Goal: Check status: Check status

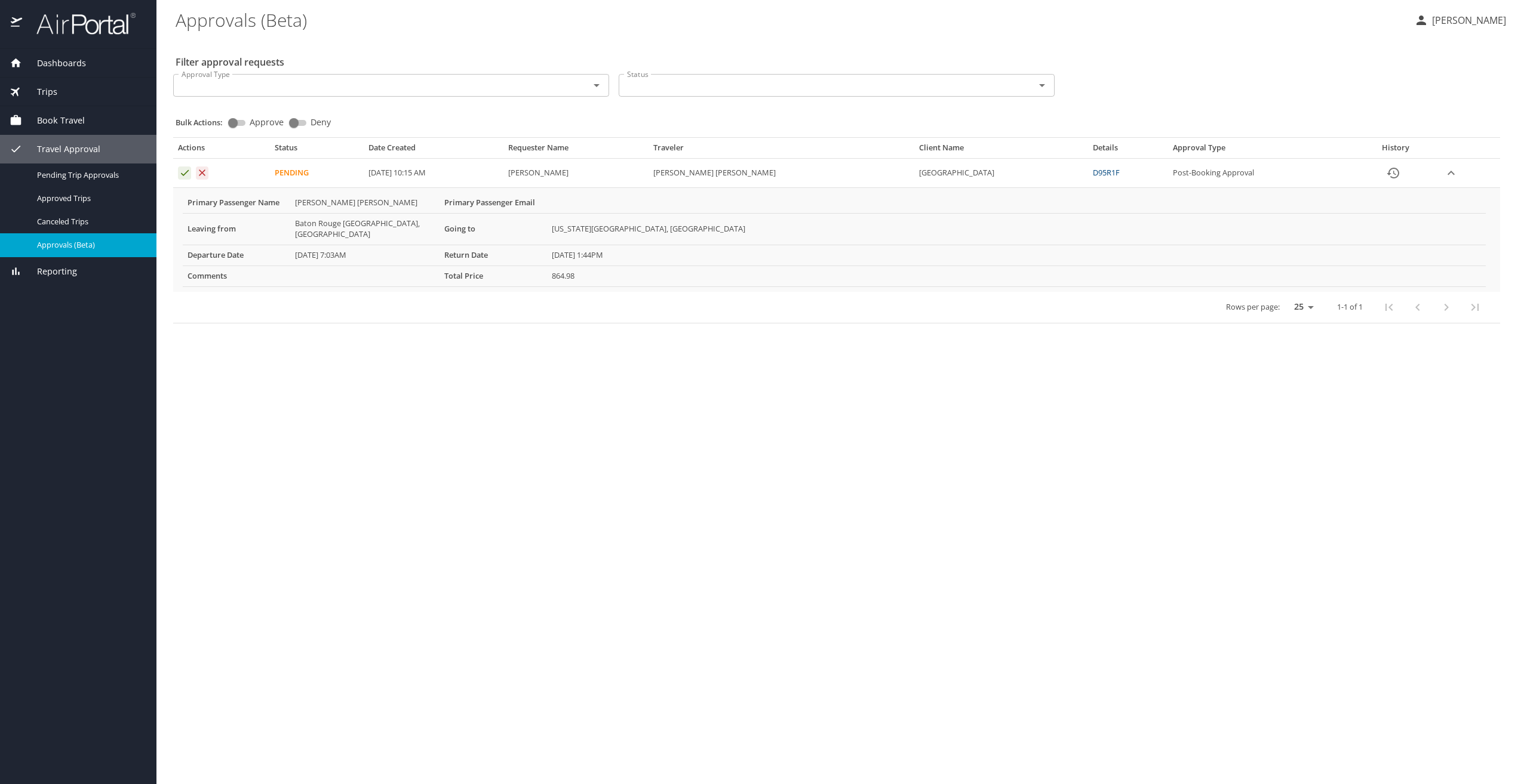
click at [57, 247] on span "Approvals (Beta)" at bounding box center [90, 244] width 105 height 11
click at [56, 246] on span "Approvals (Beta)" at bounding box center [90, 244] width 105 height 11
click at [60, 202] on span "Approved Trips" at bounding box center [90, 198] width 105 height 11
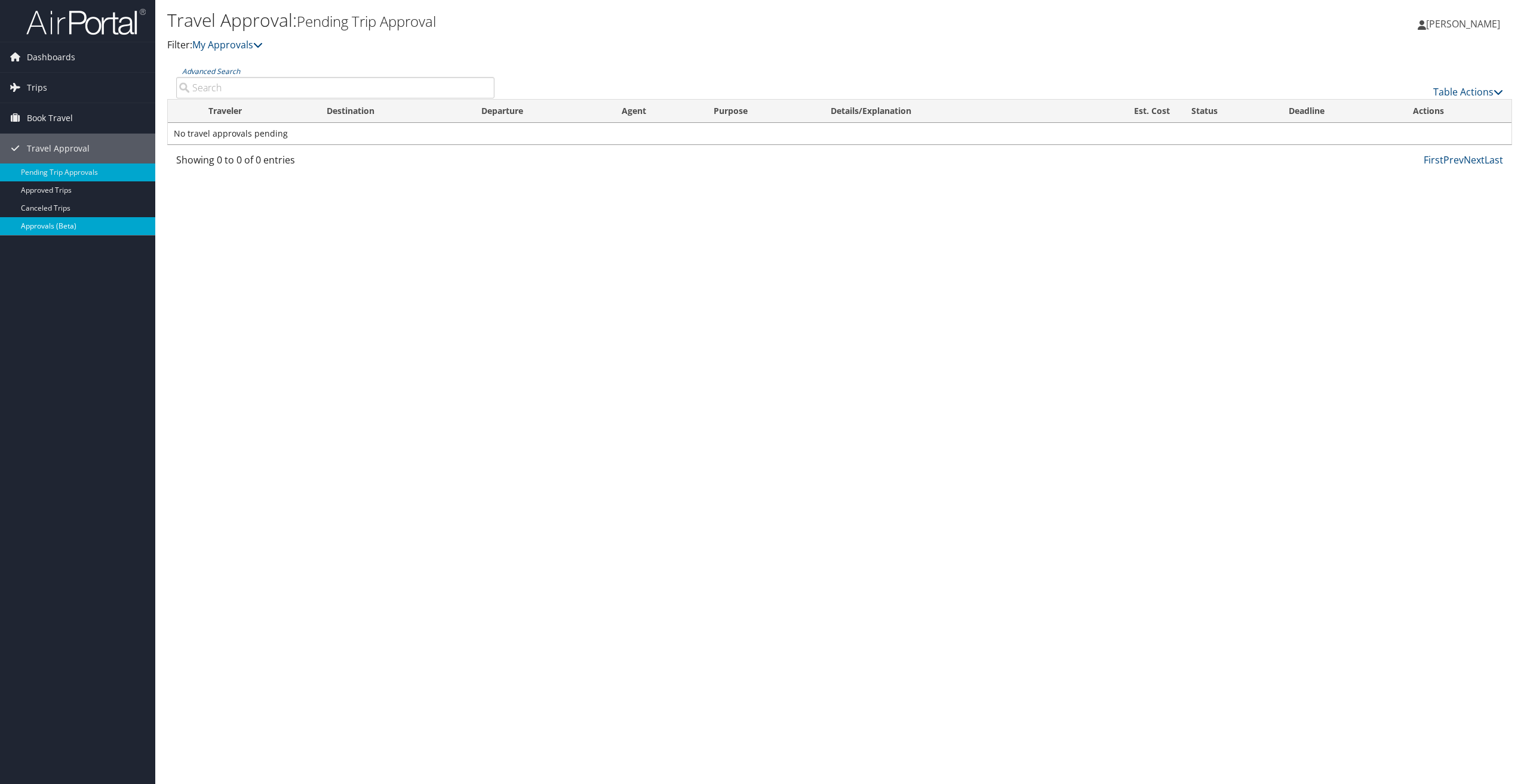
click at [49, 223] on link "Approvals (Beta)" at bounding box center [77, 226] width 155 height 18
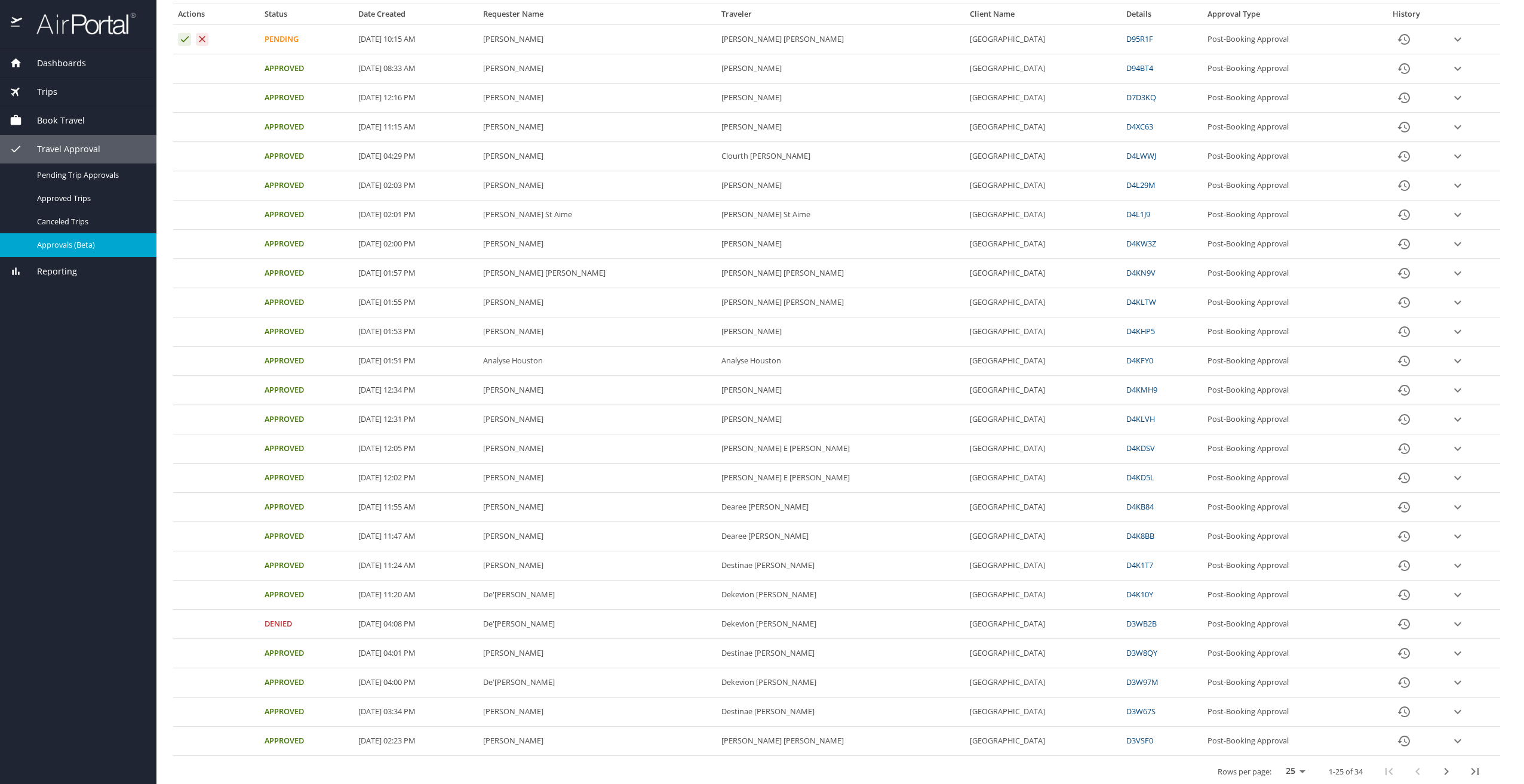
scroll to position [142, 0]
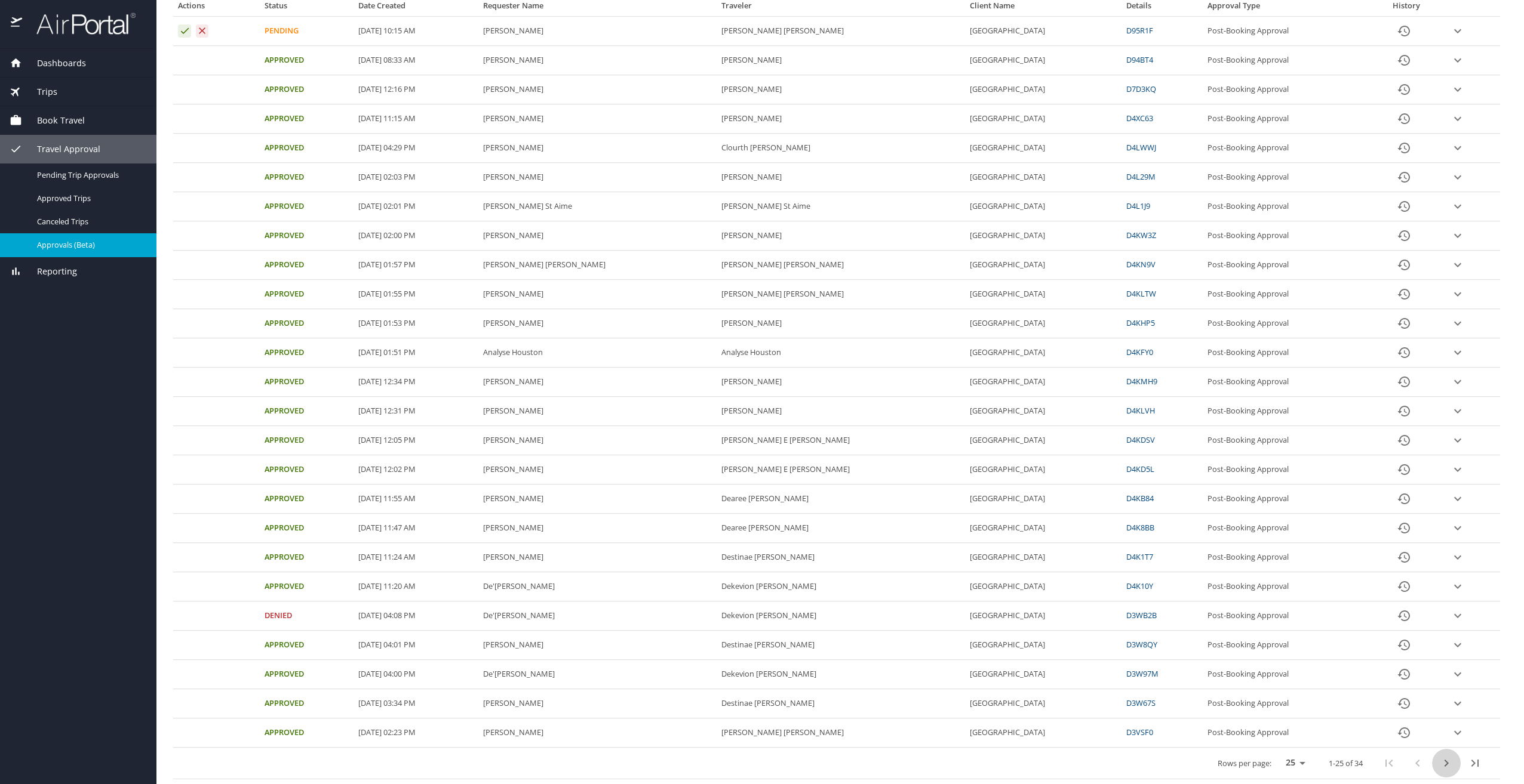
click at [1440, 765] on icon "next page" at bounding box center [1446, 763] width 14 height 14
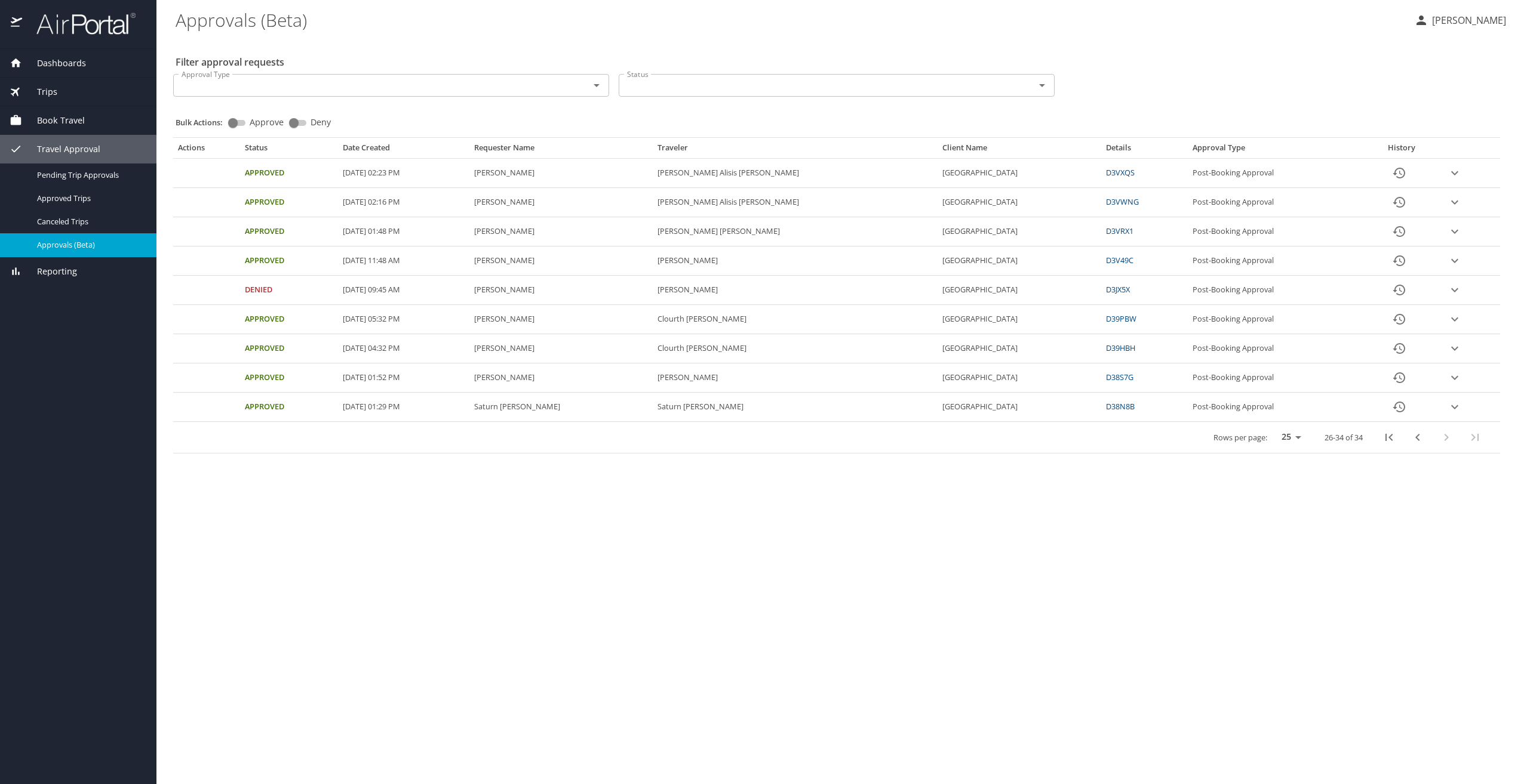
click at [1415, 440] on icon "previous page" at bounding box center [1418, 438] width 14 height 14
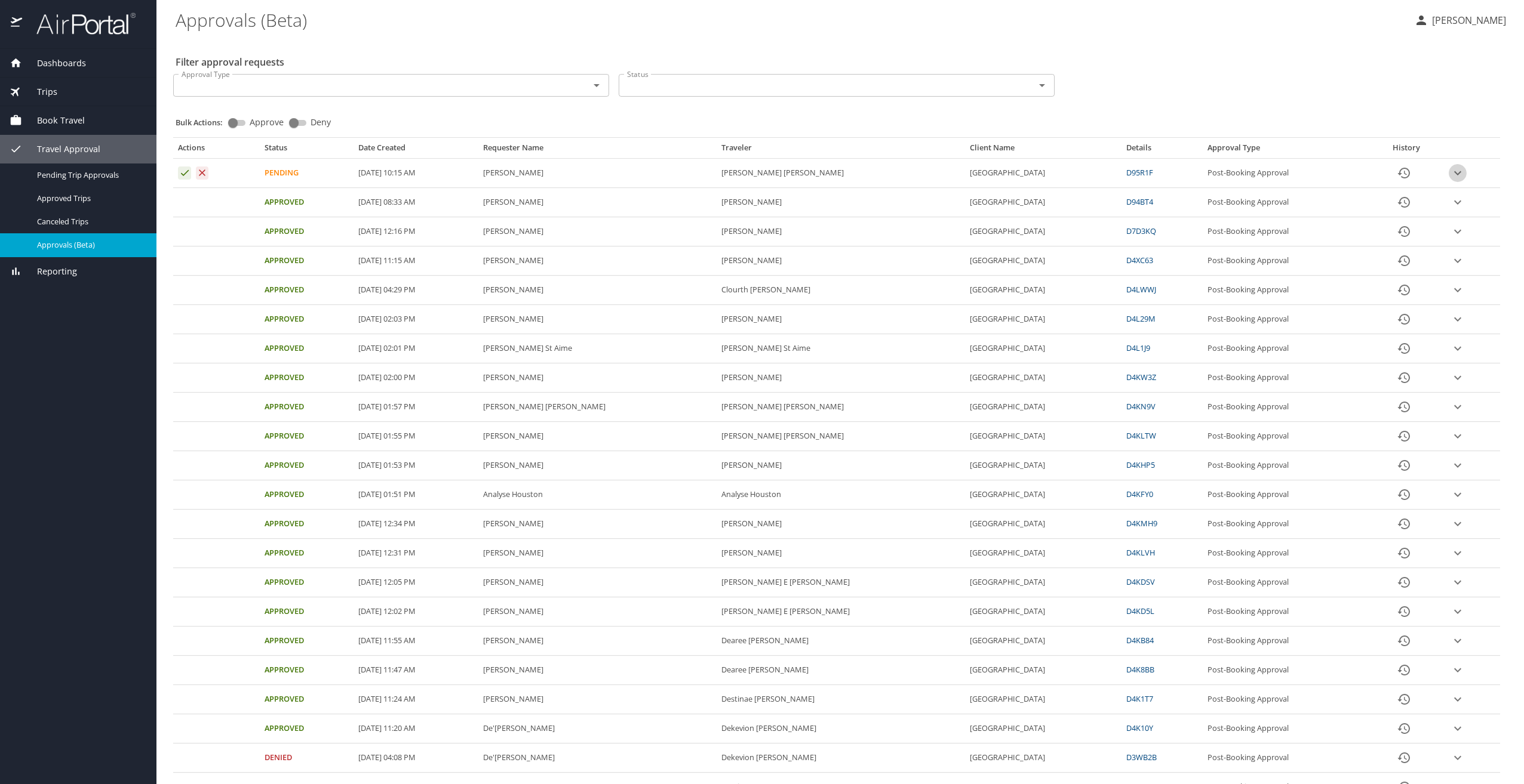
click at [1451, 176] on icon "expand row" at bounding box center [1458, 173] width 14 height 14
